Goal: Task Accomplishment & Management: Manage account settings

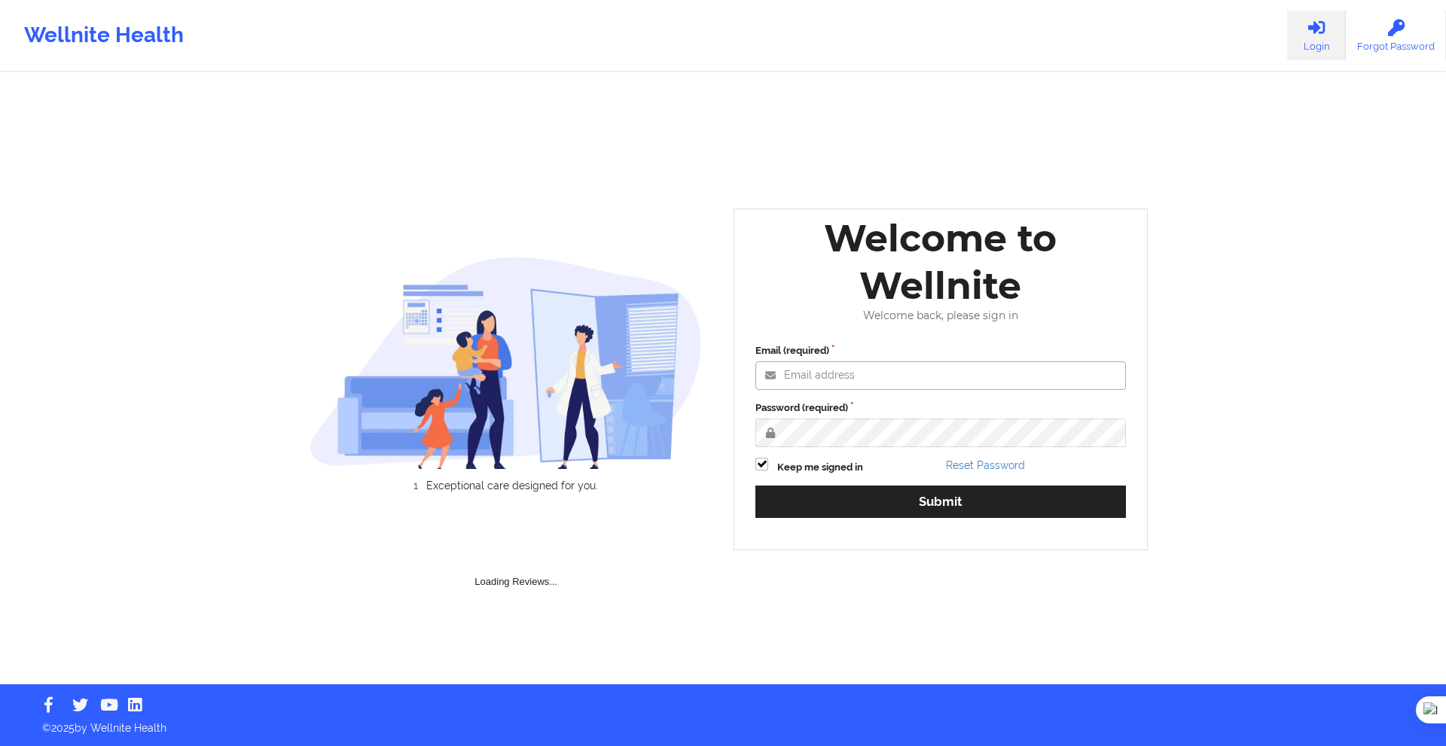
type input "[PERSON_NAME][EMAIL_ADDRESS][DOMAIN_NAME]"
click at [1005, 519] on div "Email (required) [PERSON_NAME][EMAIL_ADDRESS][DOMAIN_NAME] Password (required) …" at bounding box center [941, 436] width 392 height 206
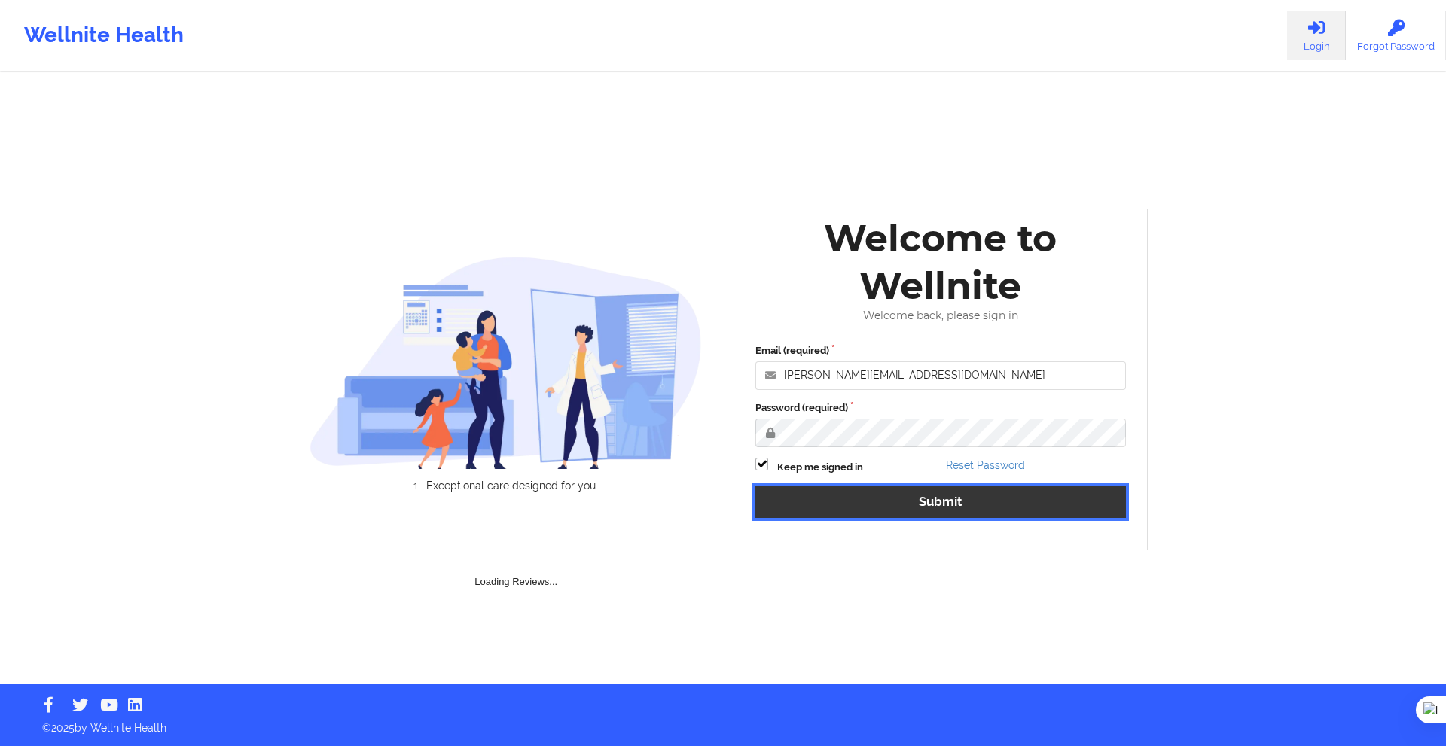
click at [990, 509] on button "Submit" at bounding box center [940, 502] width 371 height 32
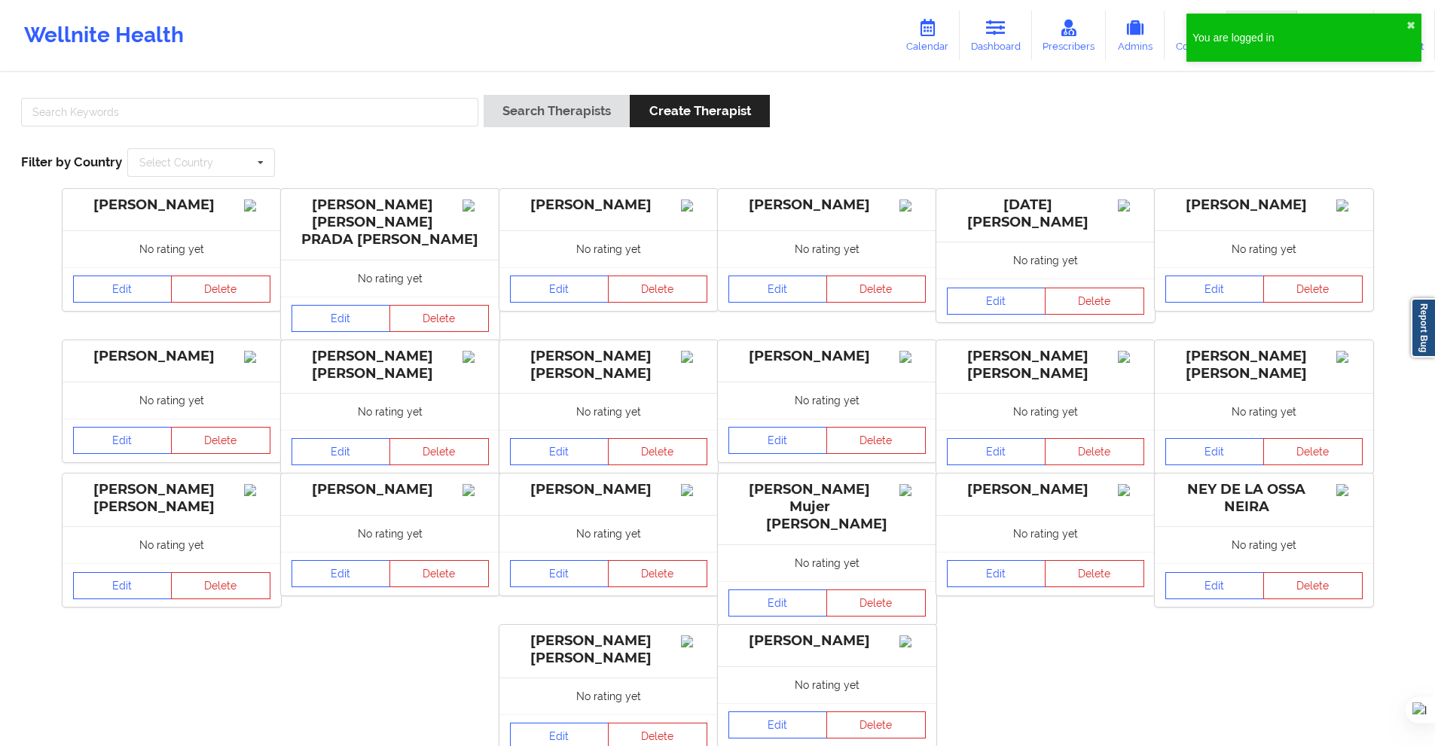
click at [366, 96] on div at bounding box center [250, 116] width 468 height 43
click at [423, 110] on input "text" at bounding box center [249, 112] width 457 height 29
paste input "M"
click at [278, 114] on input "text" at bounding box center [249, 112] width 457 height 29
click at [484, 95] on button "Search Therapists" at bounding box center [557, 111] width 146 height 32
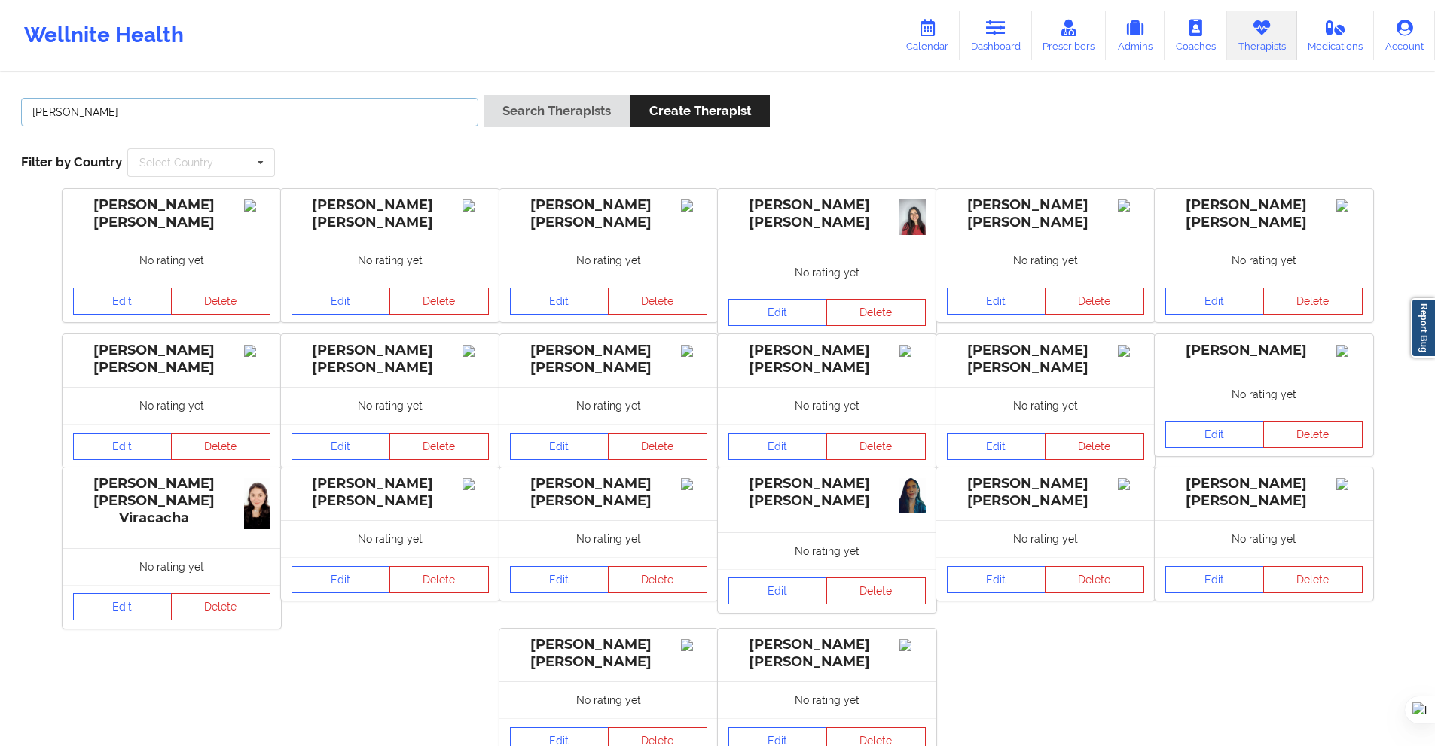
click at [322, 101] on input "[PERSON_NAME]" at bounding box center [249, 112] width 457 height 29
type input "[PERSON_NAME] [PERSON_NAME]"
click at [484, 95] on button "Search Therapists" at bounding box center [557, 111] width 146 height 32
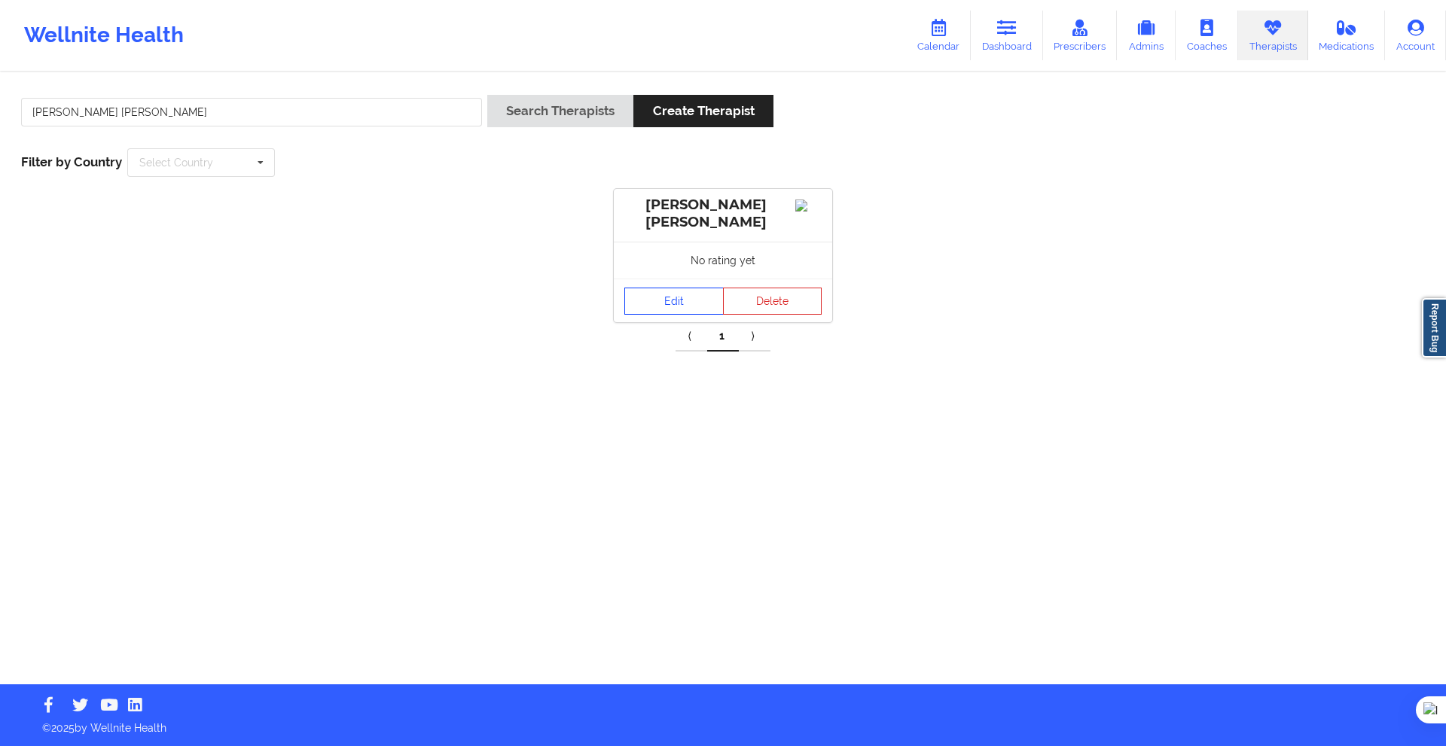
click at [657, 298] on link "Edit" at bounding box center [673, 301] width 99 height 27
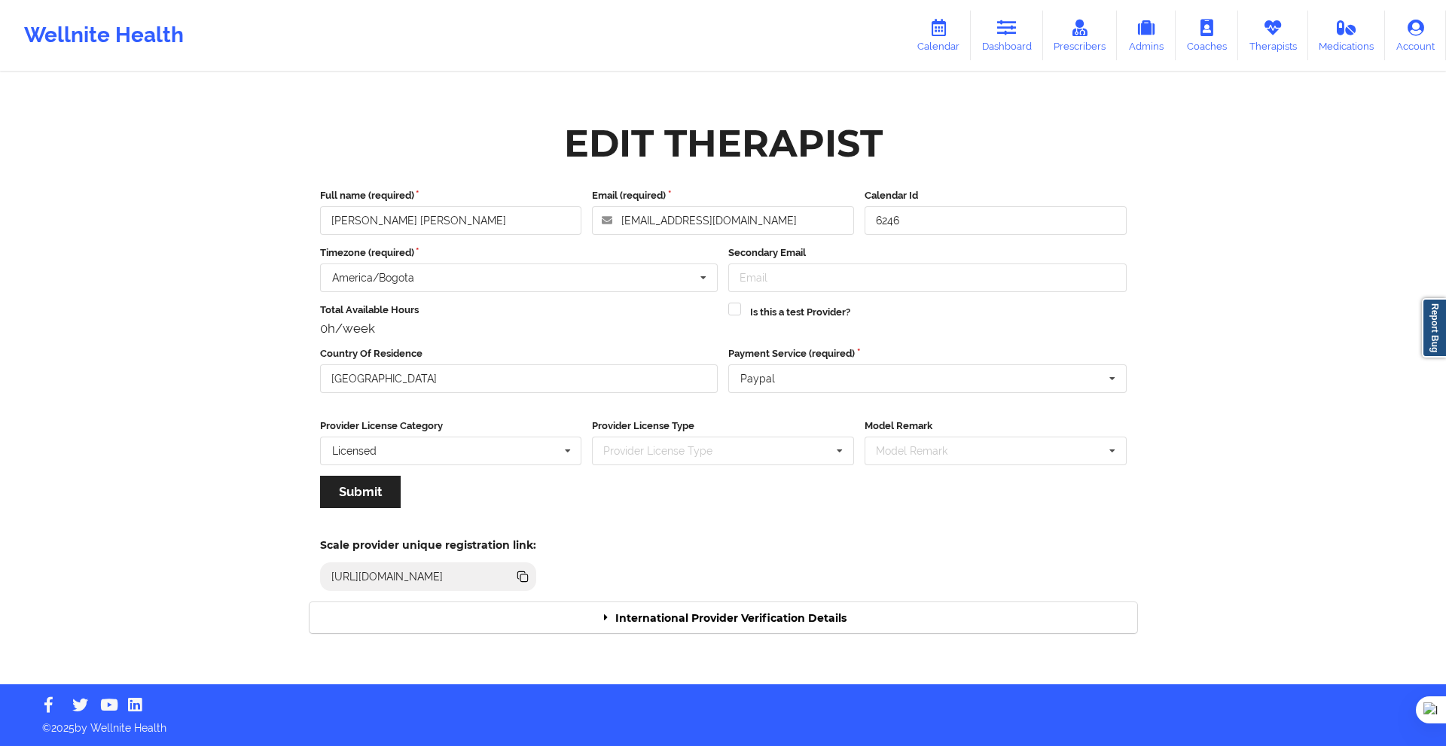
click at [711, 614] on div "International Provider Verification Details" at bounding box center [724, 618] width 828 height 31
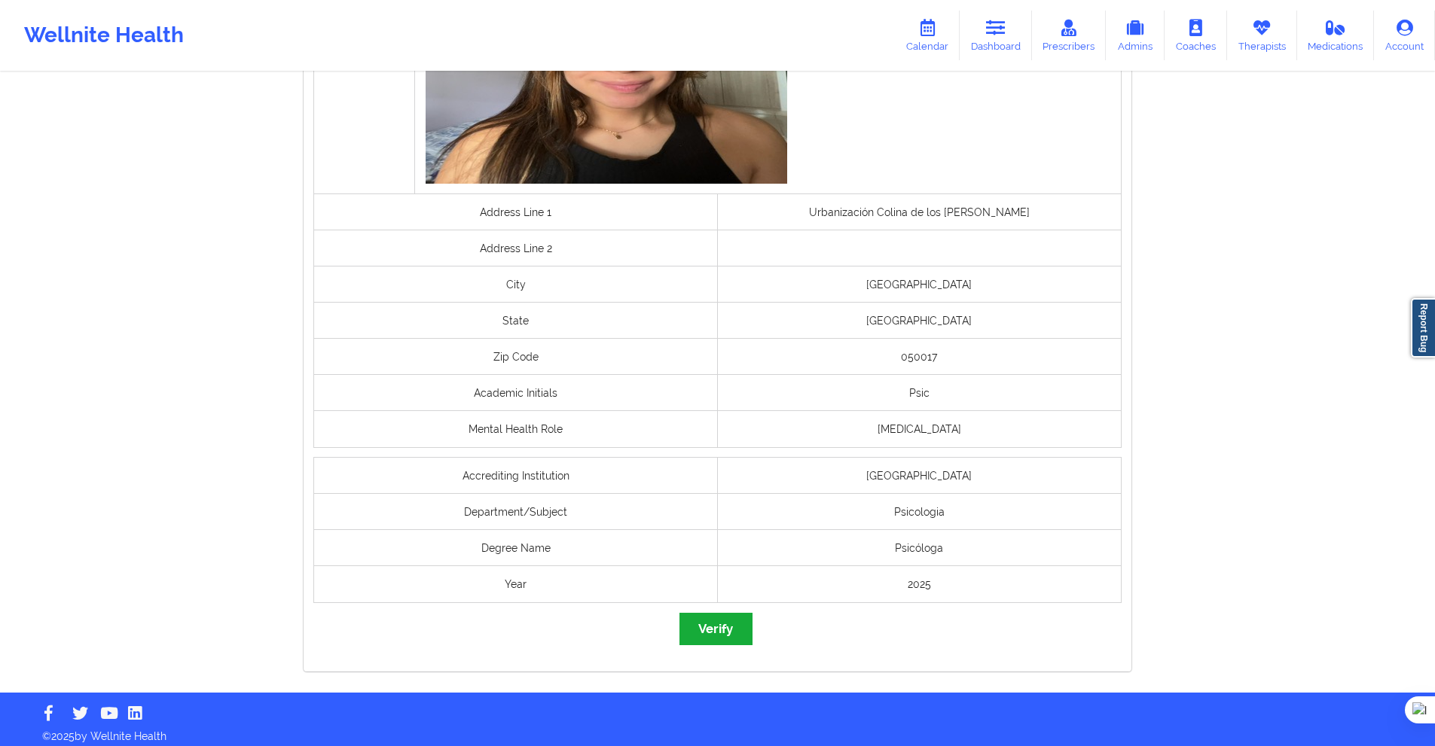
scroll to position [1017, 0]
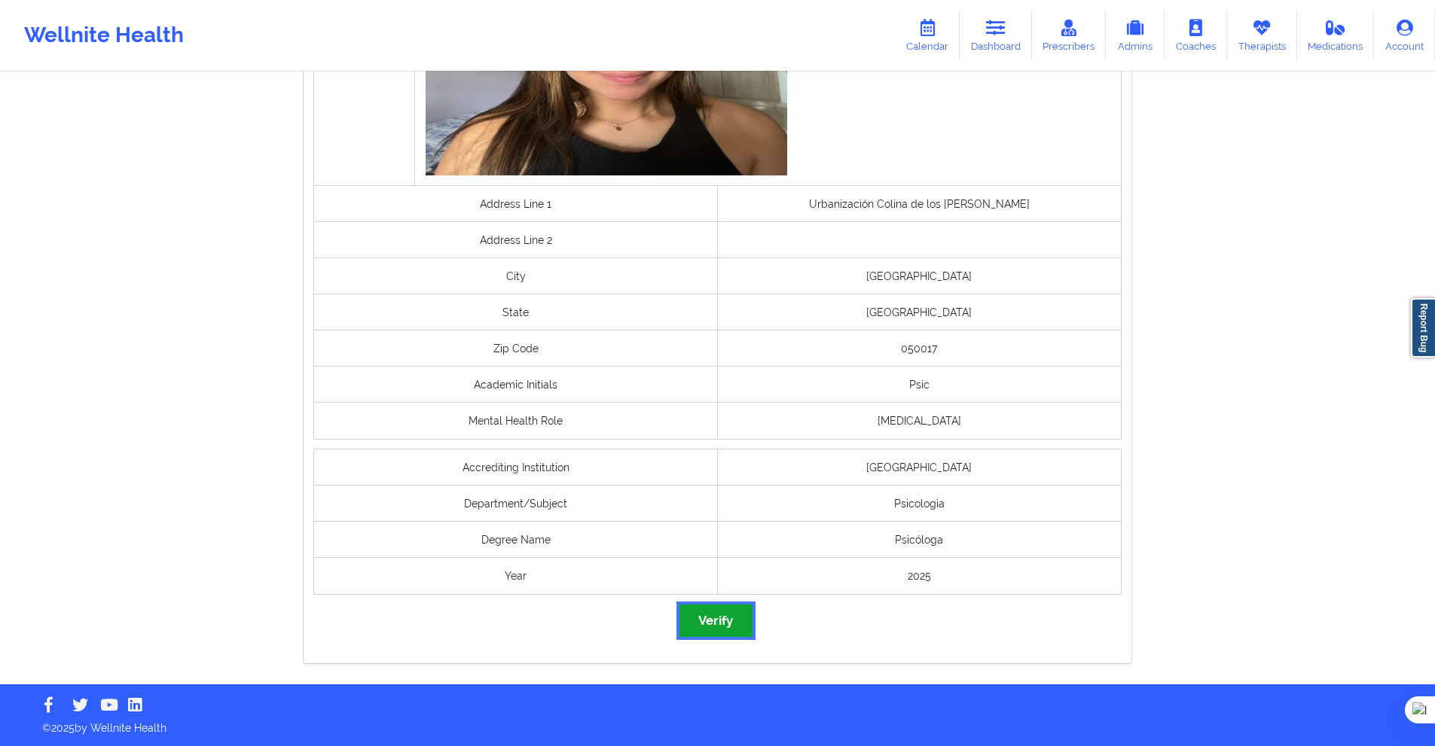
click at [717, 620] on button "Verify" at bounding box center [715, 621] width 72 height 32
